Goal: Task Accomplishment & Management: Manage account settings

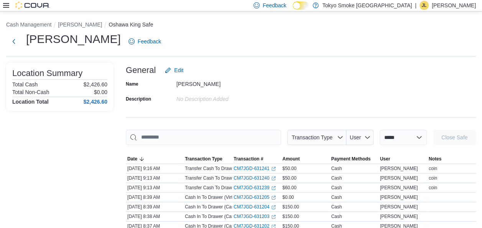
click at [446, 2] on p "[PERSON_NAME]" at bounding box center [454, 5] width 44 height 9
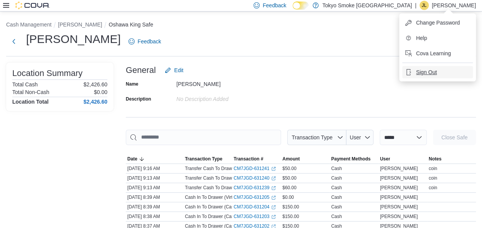
click at [425, 72] on span "Sign Out" at bounding box center [426, 72] width 21 height 8
